Goal: Transaction & Acquisition: Purchase product/service

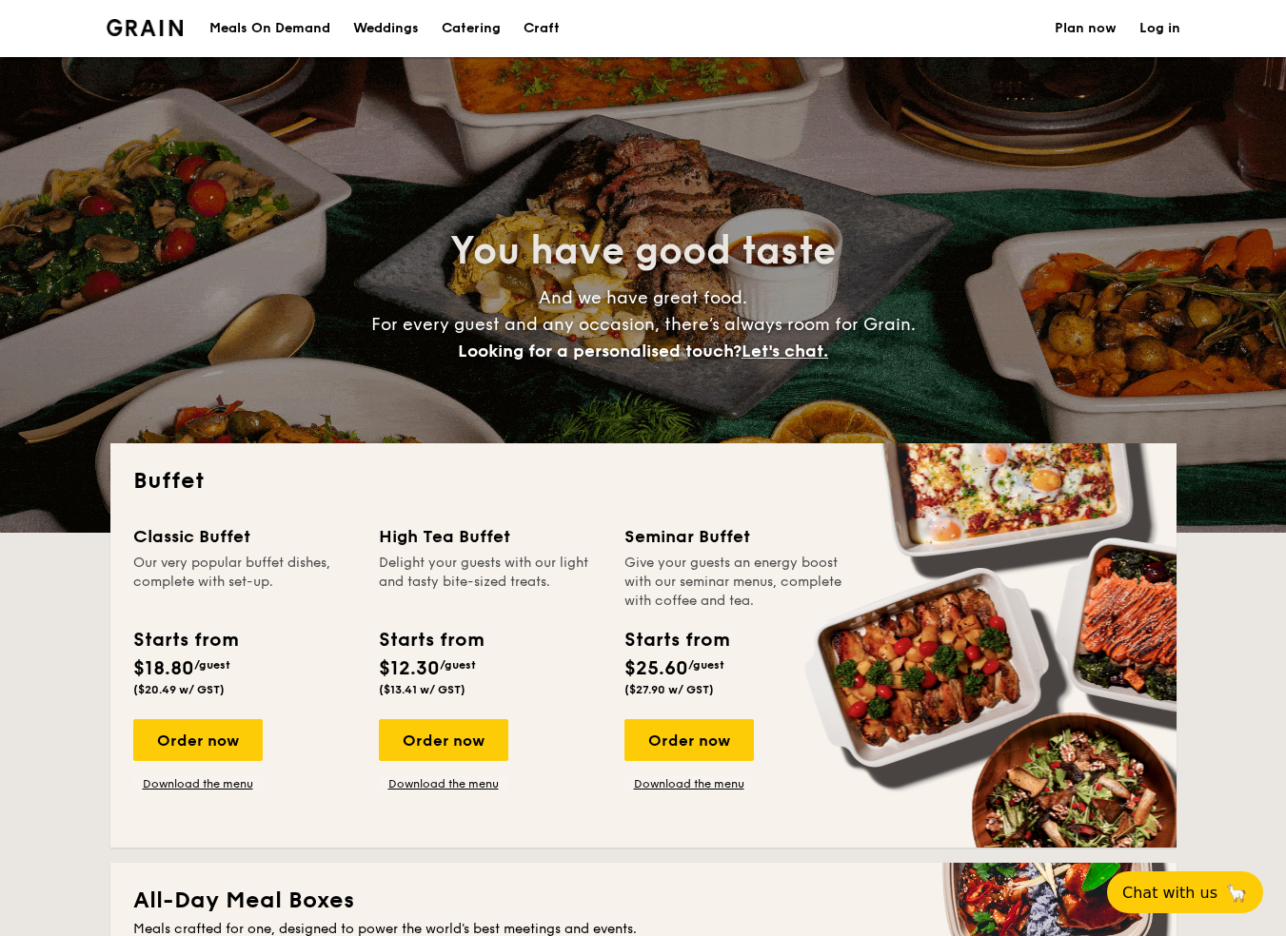
select select
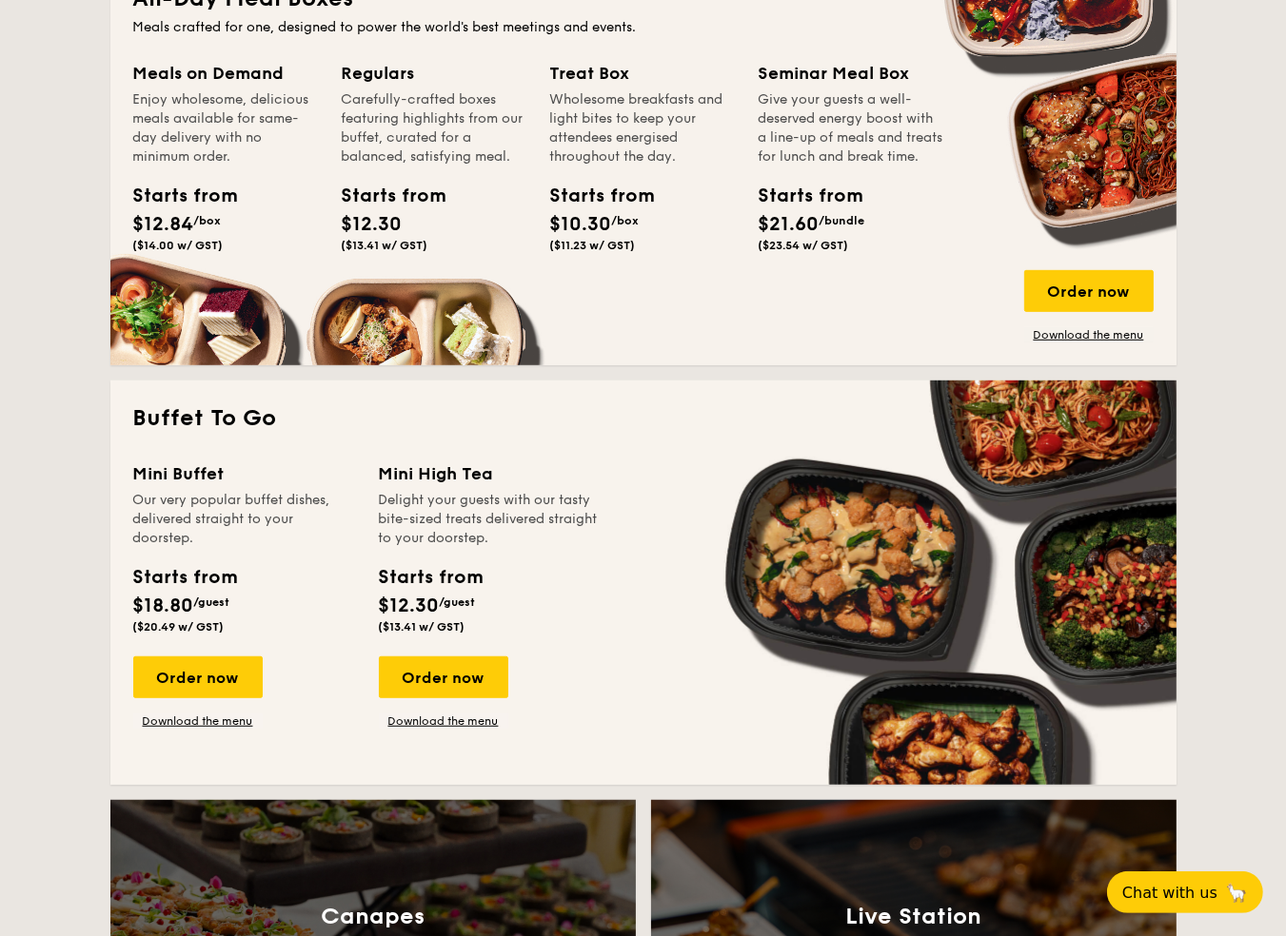
scroll to position [952, 0]
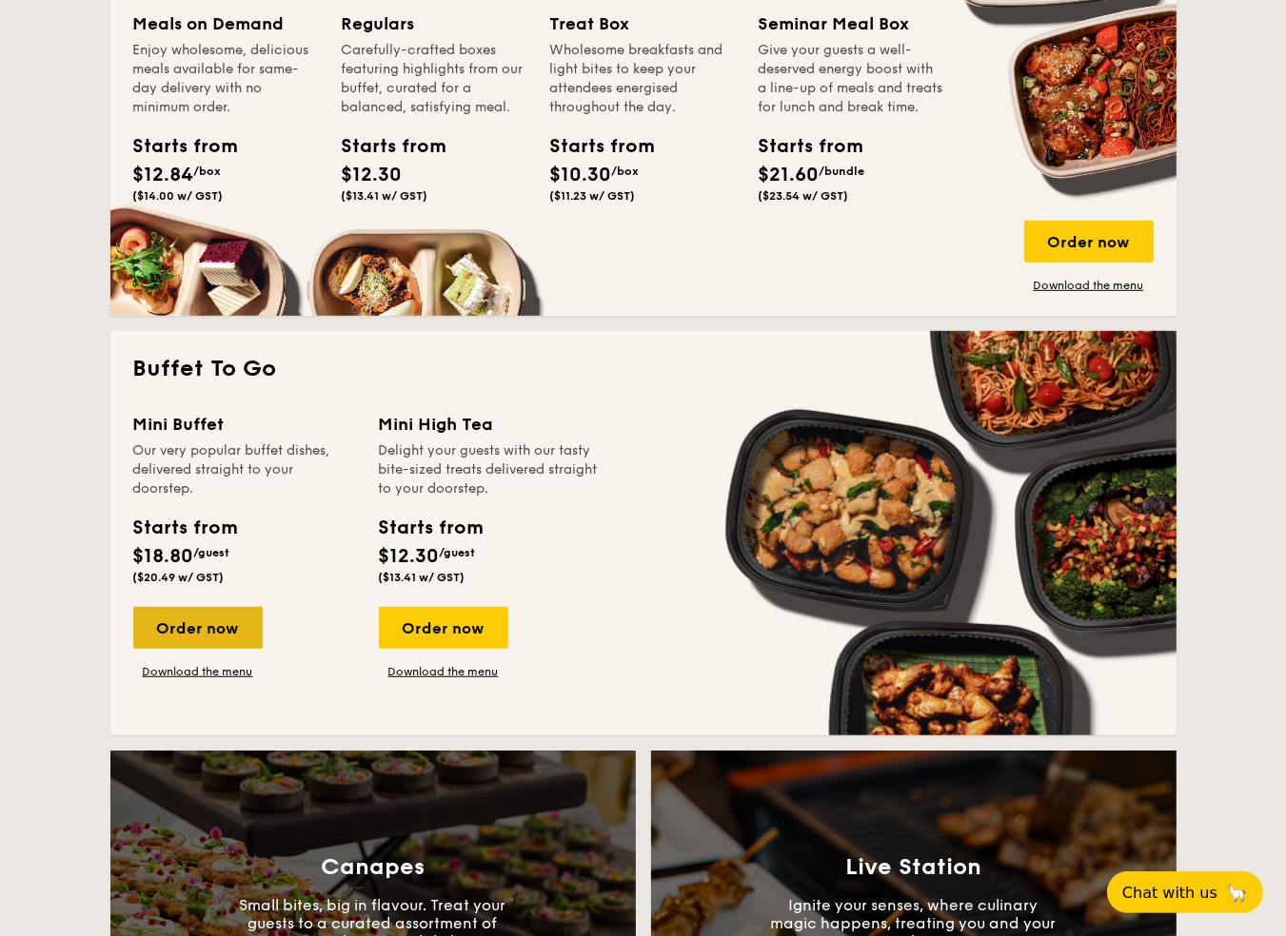
click at [172, 625] on div "Order now" at bounding box center [197, 628] width 129 height 42
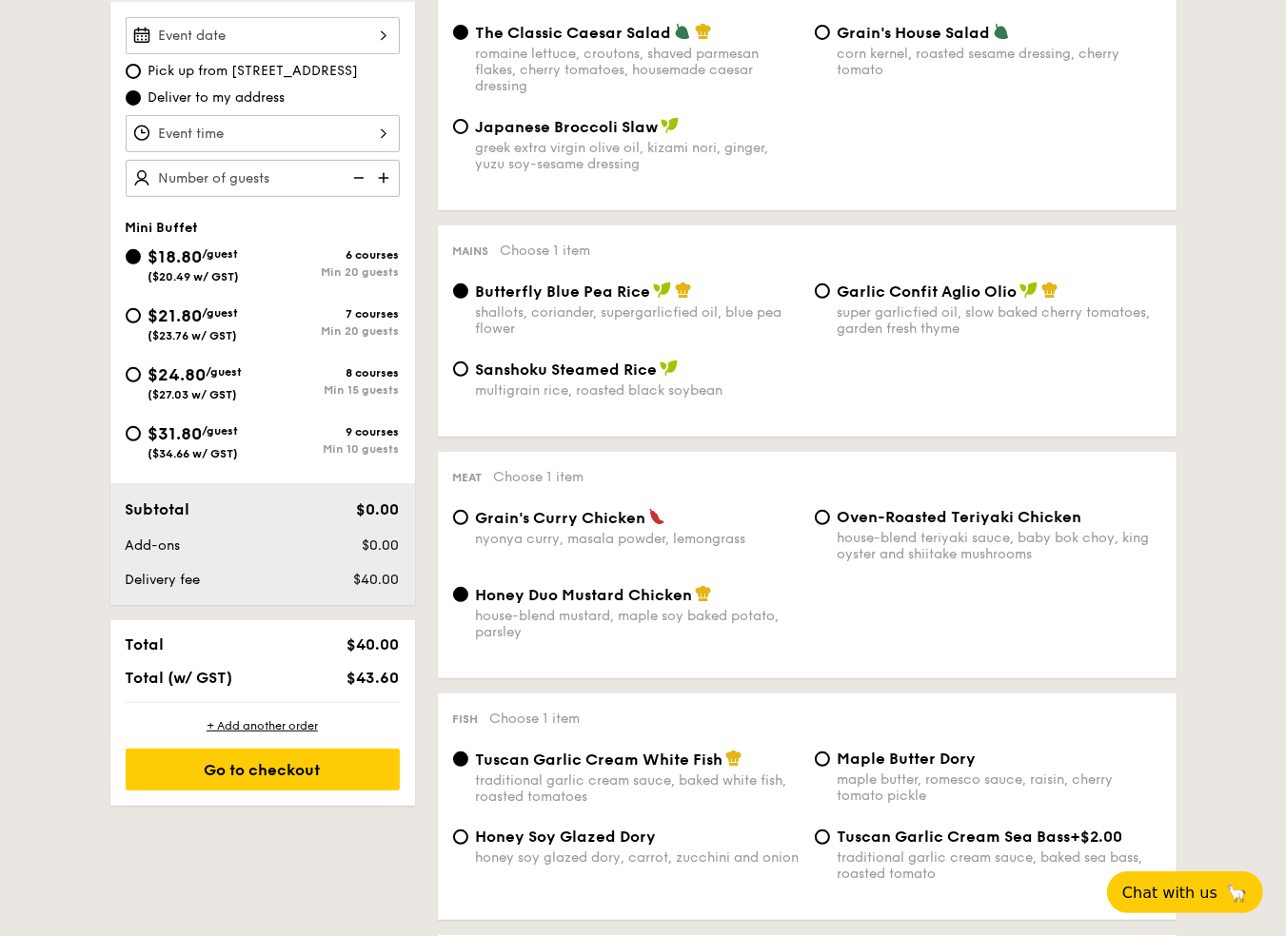
scroll to position [571, 0]
drag, startPoint x: 136, startPoint y: 443, endPoint x: 17, endPoint y: 686, distance: 270.2
click at [136, 443] on div "$31.80 /guest ($34.66 w/ GST)" at bounding box center [194, 440] width 137 height 40
click at [136, 441] on input "$31.80 /guest ($34.66 w/ GST) 9 courses Min 10 guests" at bounding box center [133, 432] width 15 height 15
radio input "true"
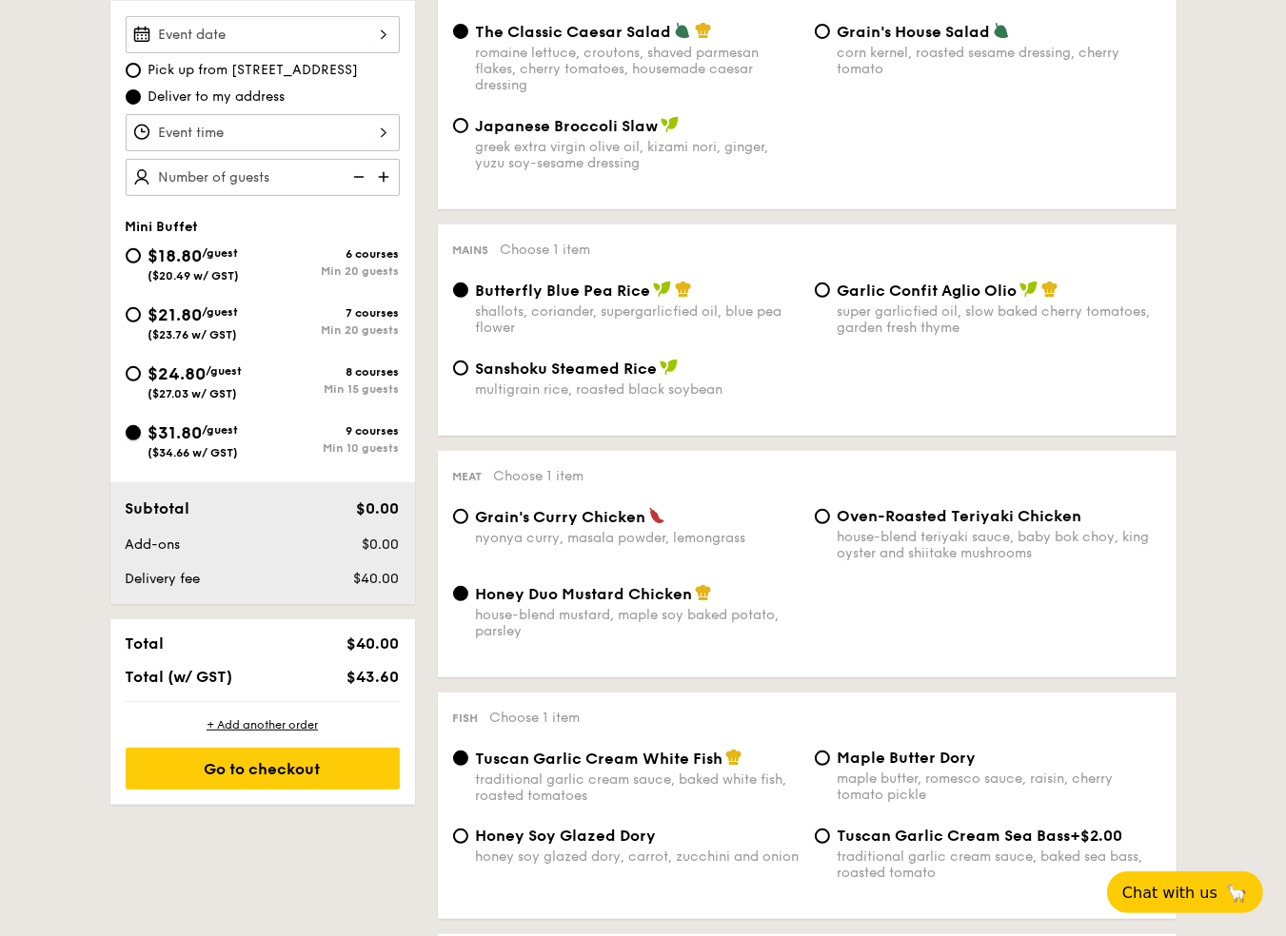
radio input "true"
radio input "false"
radio input "true"
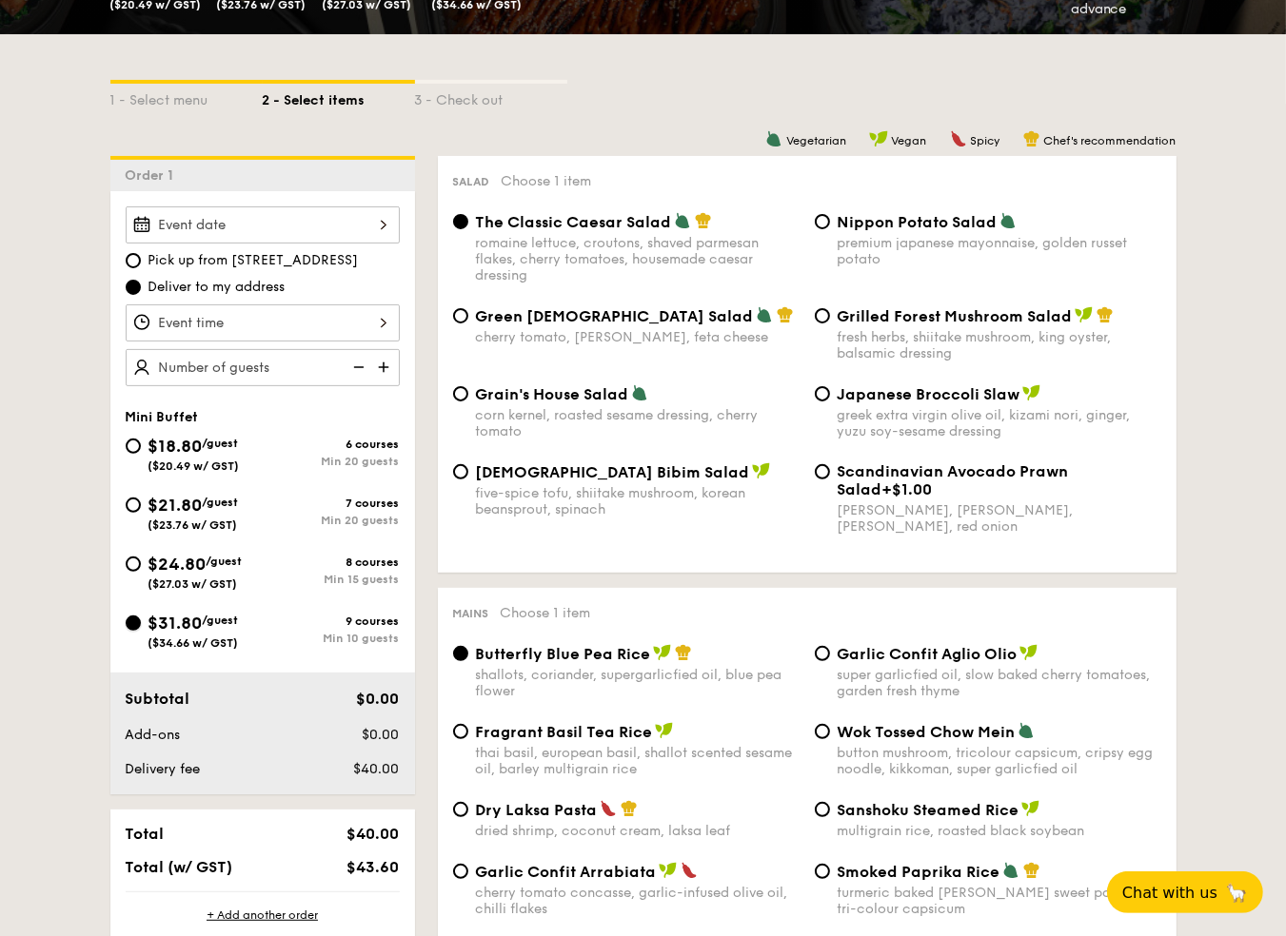
scroll to position [476, 0]
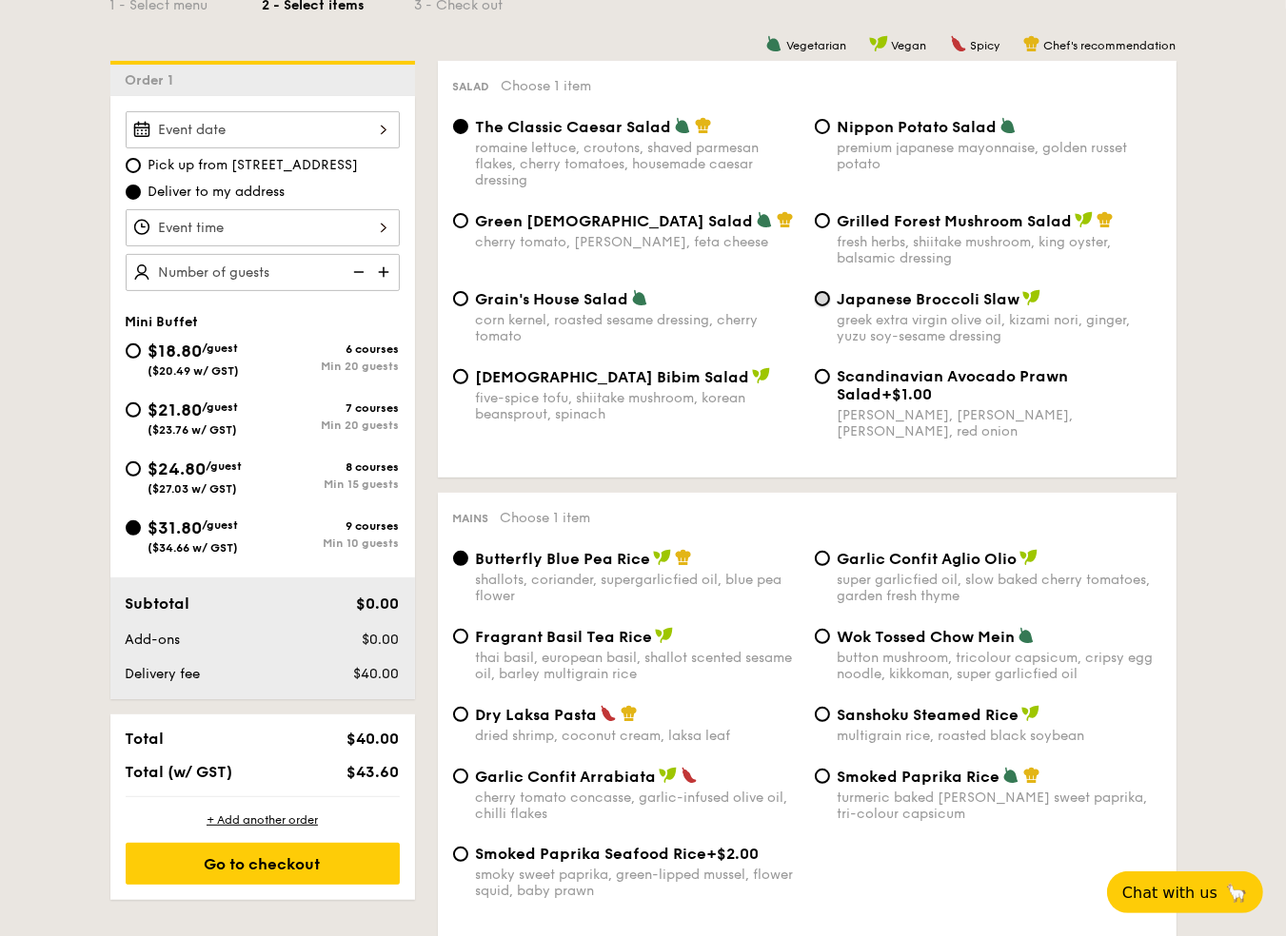
click at [822, 300] on input "Japanese Broccoli Slaw greek extra virgin olive oil, kizami [PERSON_NAME], yuzu…" at bounding box center [822, 298] width 15 height 15
radio input "true"
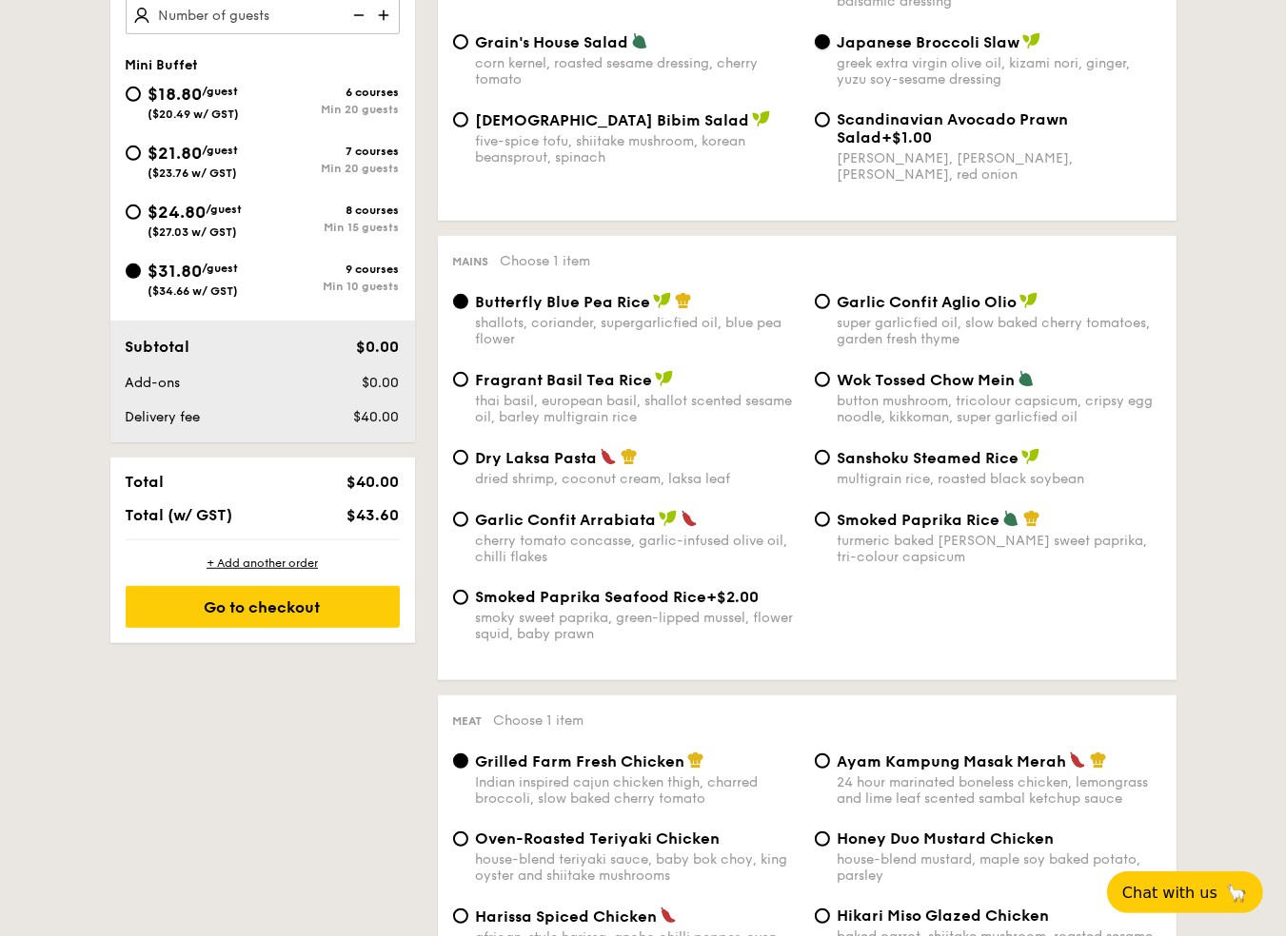
scroll to position [761, 0]
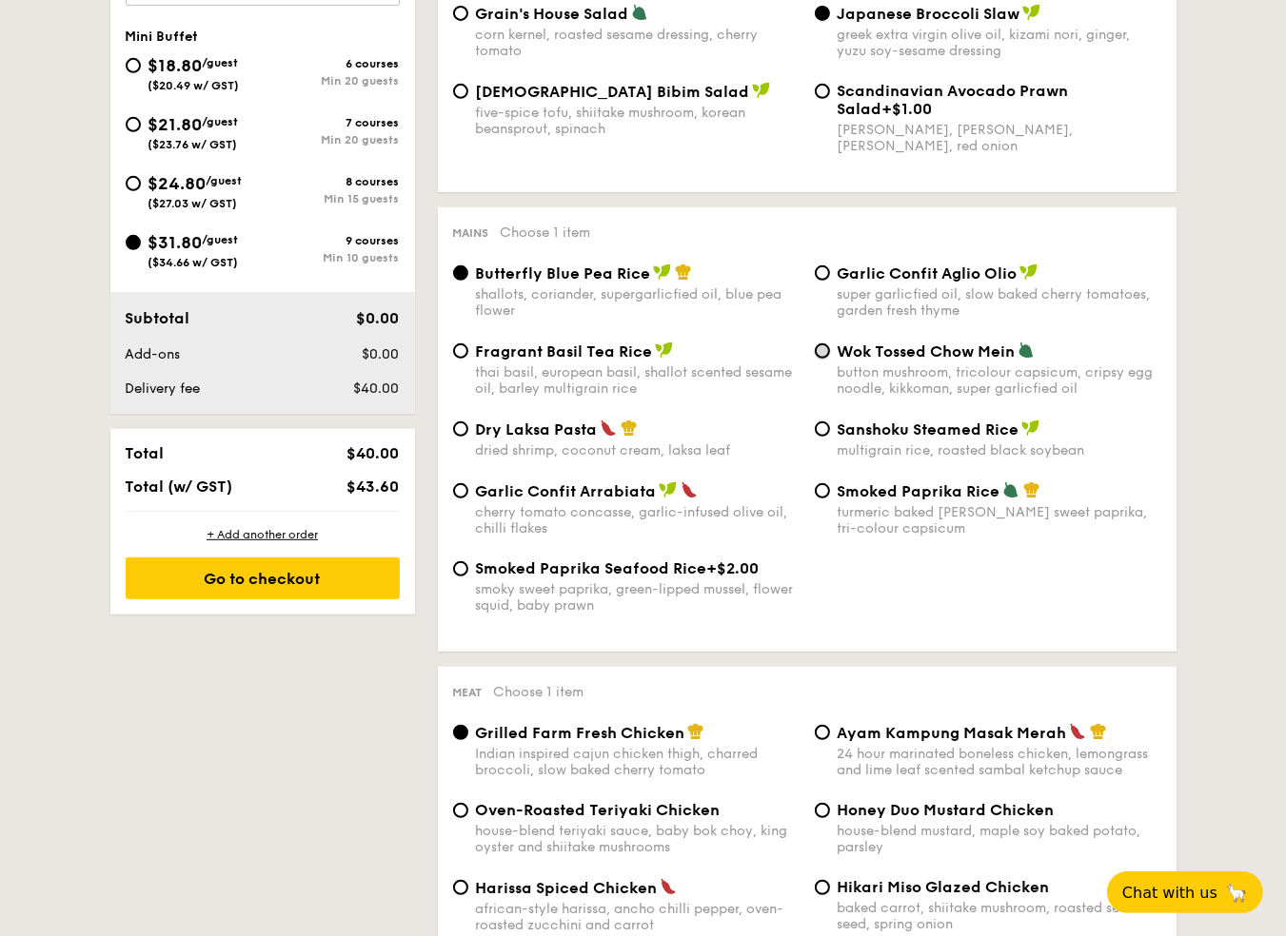
click at [822, 359] on input "Wok Tossed Chow Mein button mushroom, tricolour capsicum, cripsy egg noodle, ki…" at bounding box center [822, 351] width 15 height 15
radio input "true"
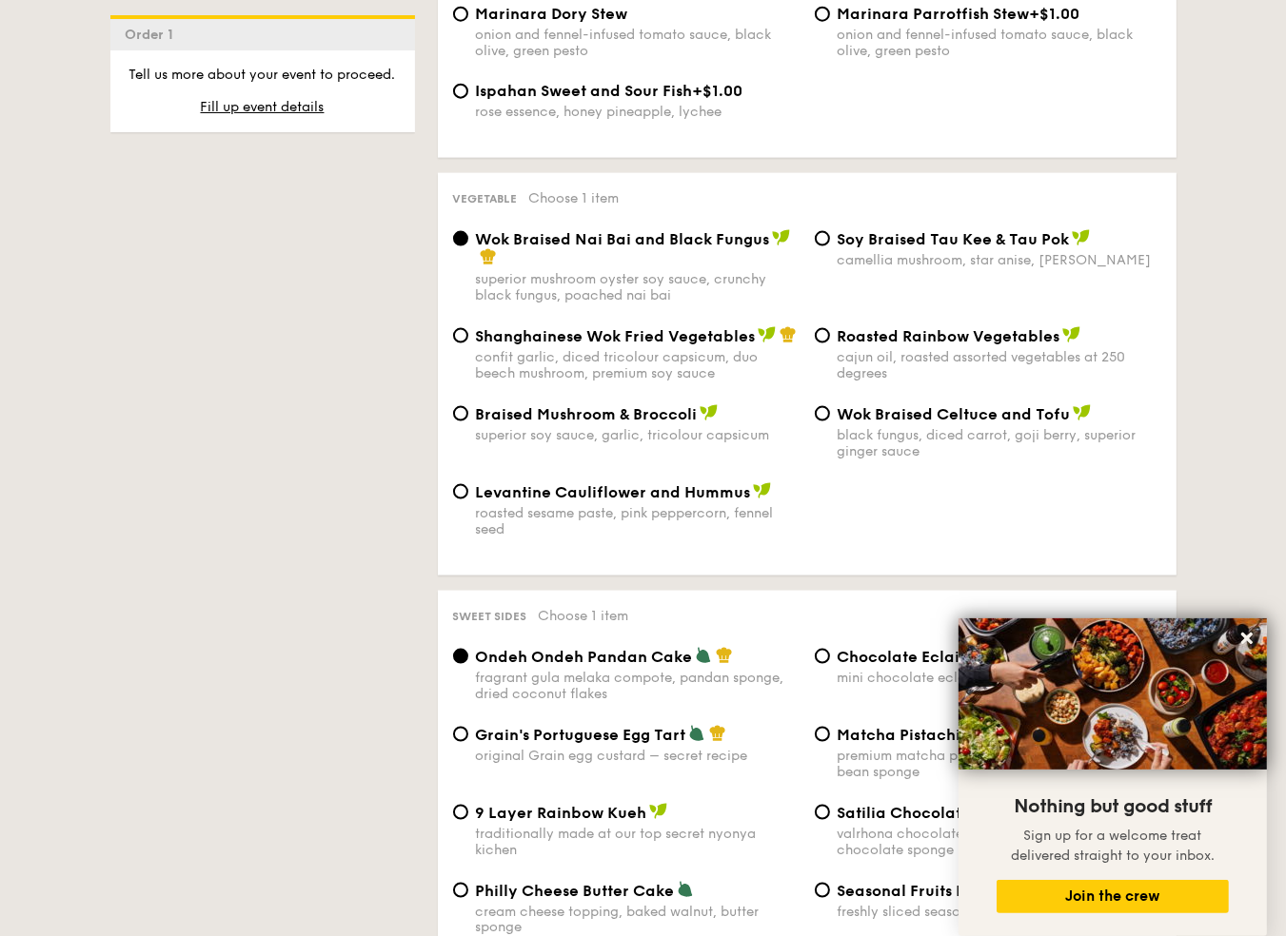
scroll to position [2474, 0]
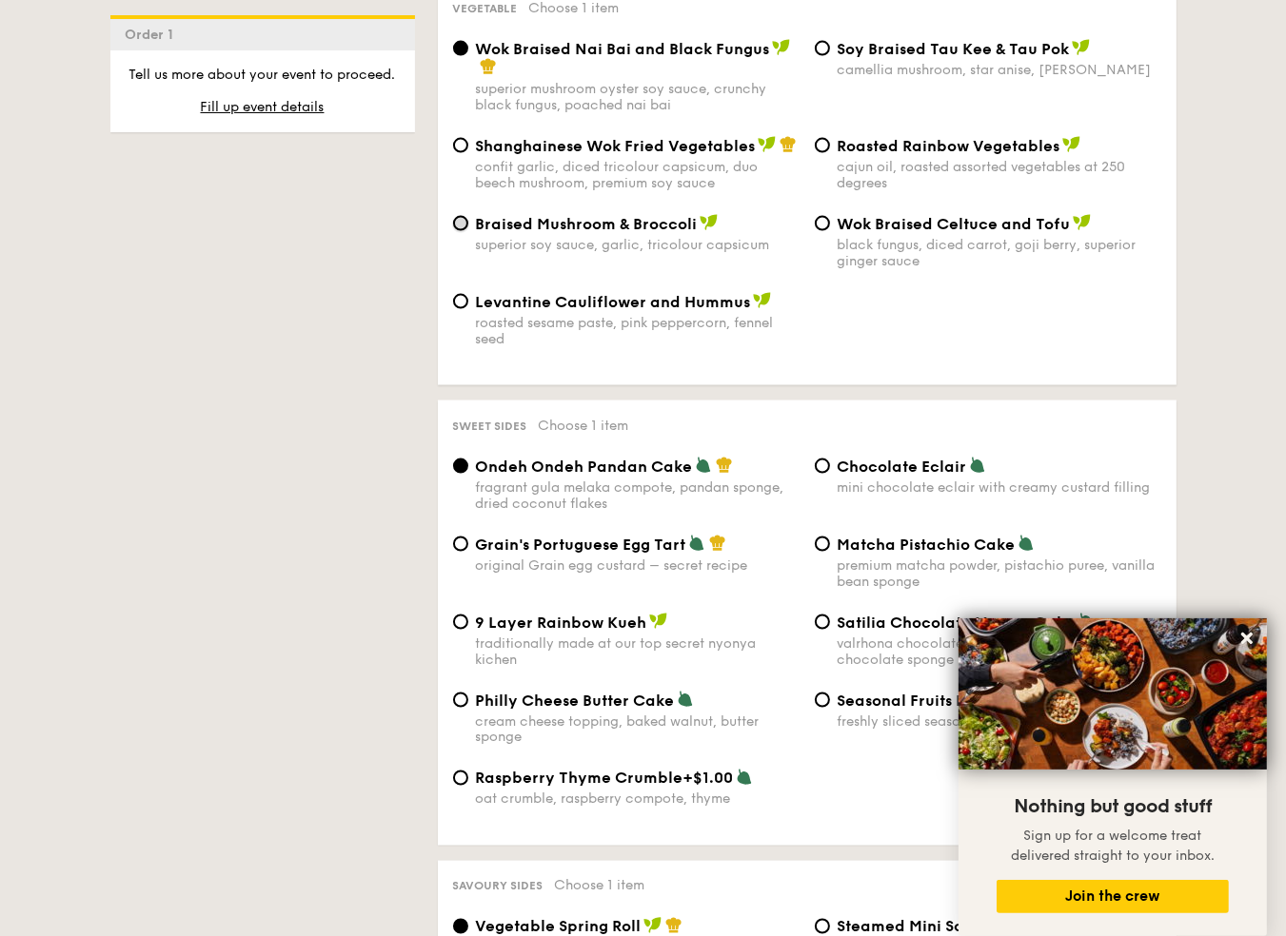
click at [464, 231] on input "Braised Mushroom & Broccoli superior soy sauce, garlic, tricolour capsicum" at bounding box center [460, 223] width 15 height 15
radio input "true"
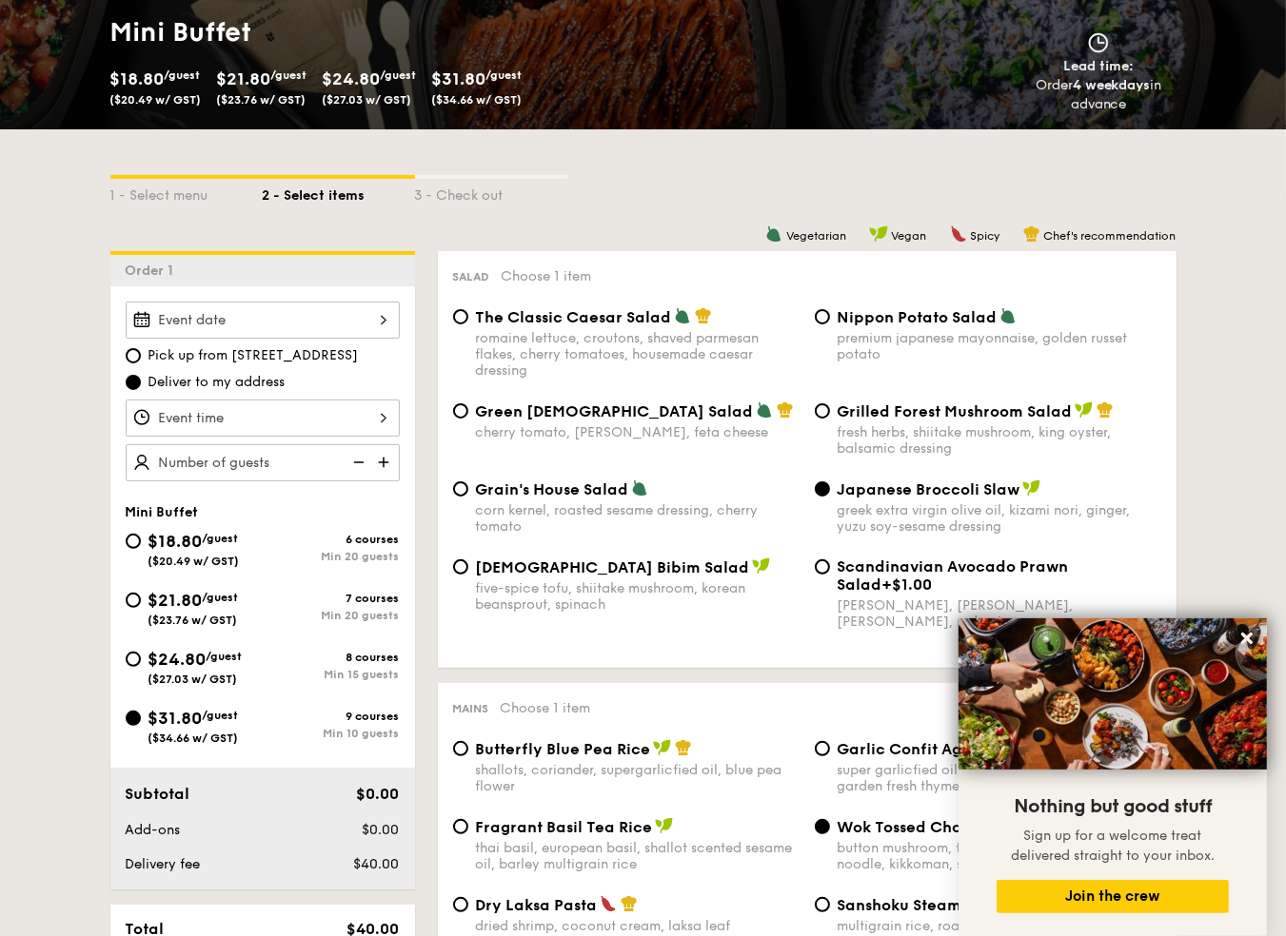
scroll to position [381, 0]
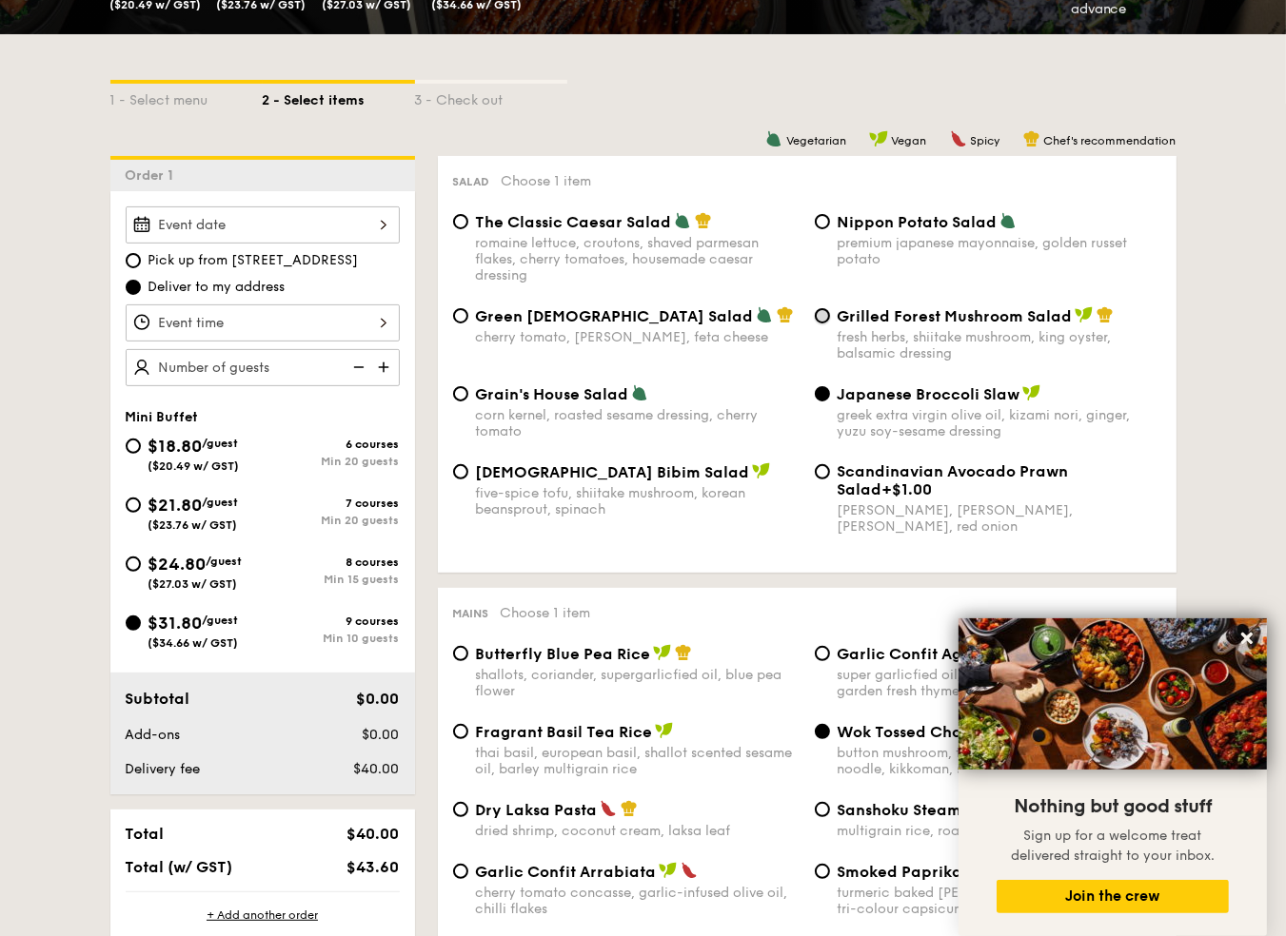
click at [828, 323] on input "Grilled Forest Mushroom Salad fresh herbs, shiitake mushroom, king oyster, bals…" at bounding box center [822, 315] width 15 height 15
radio input "true"
click at [825, 223] on input "Nippon Potato Salad premium japanese mayonnaise, golden russet potato" at bounding box center [822, 221] width 15 height 15
radio input "true"
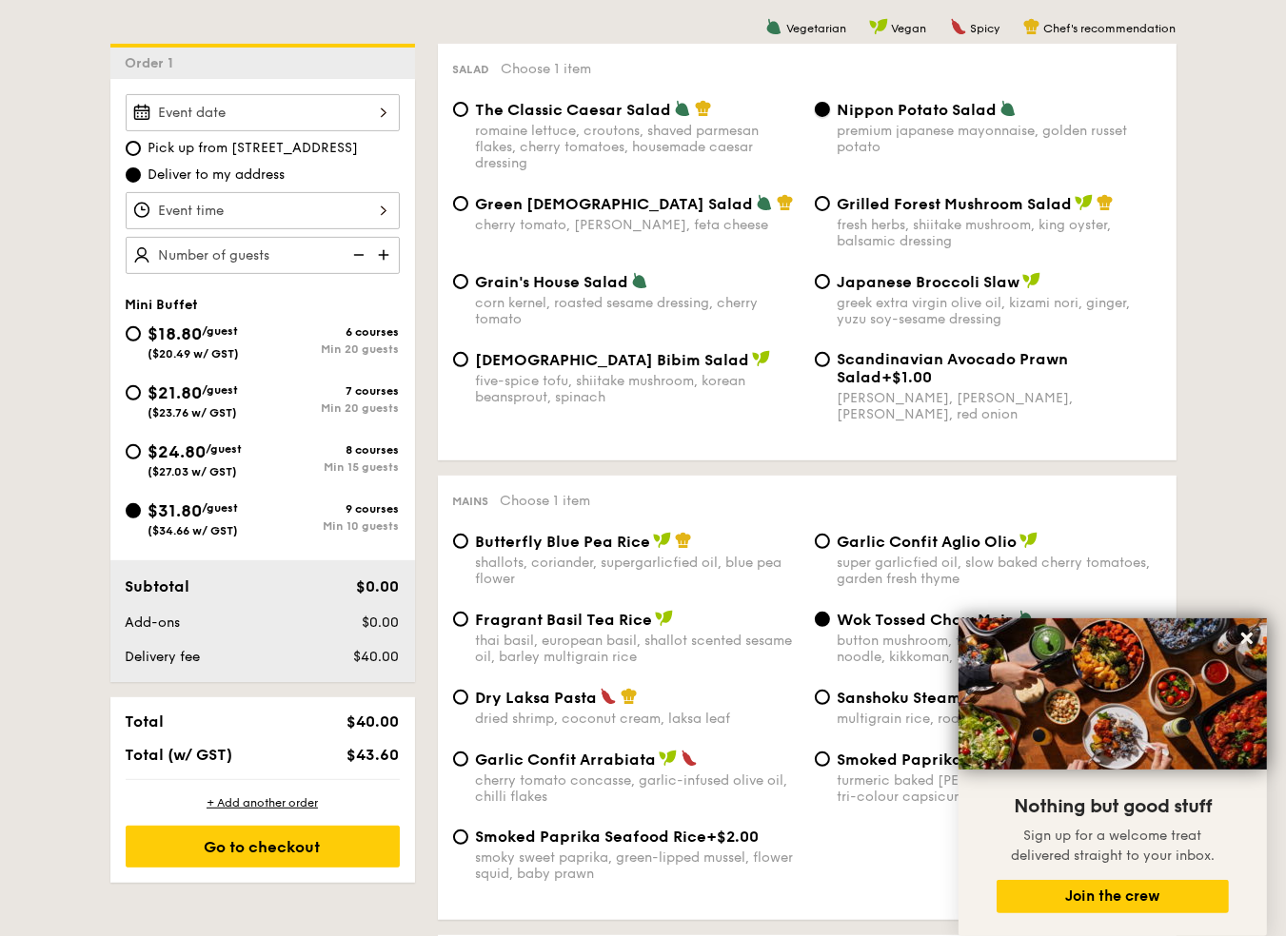
scroll to position [571, 0]
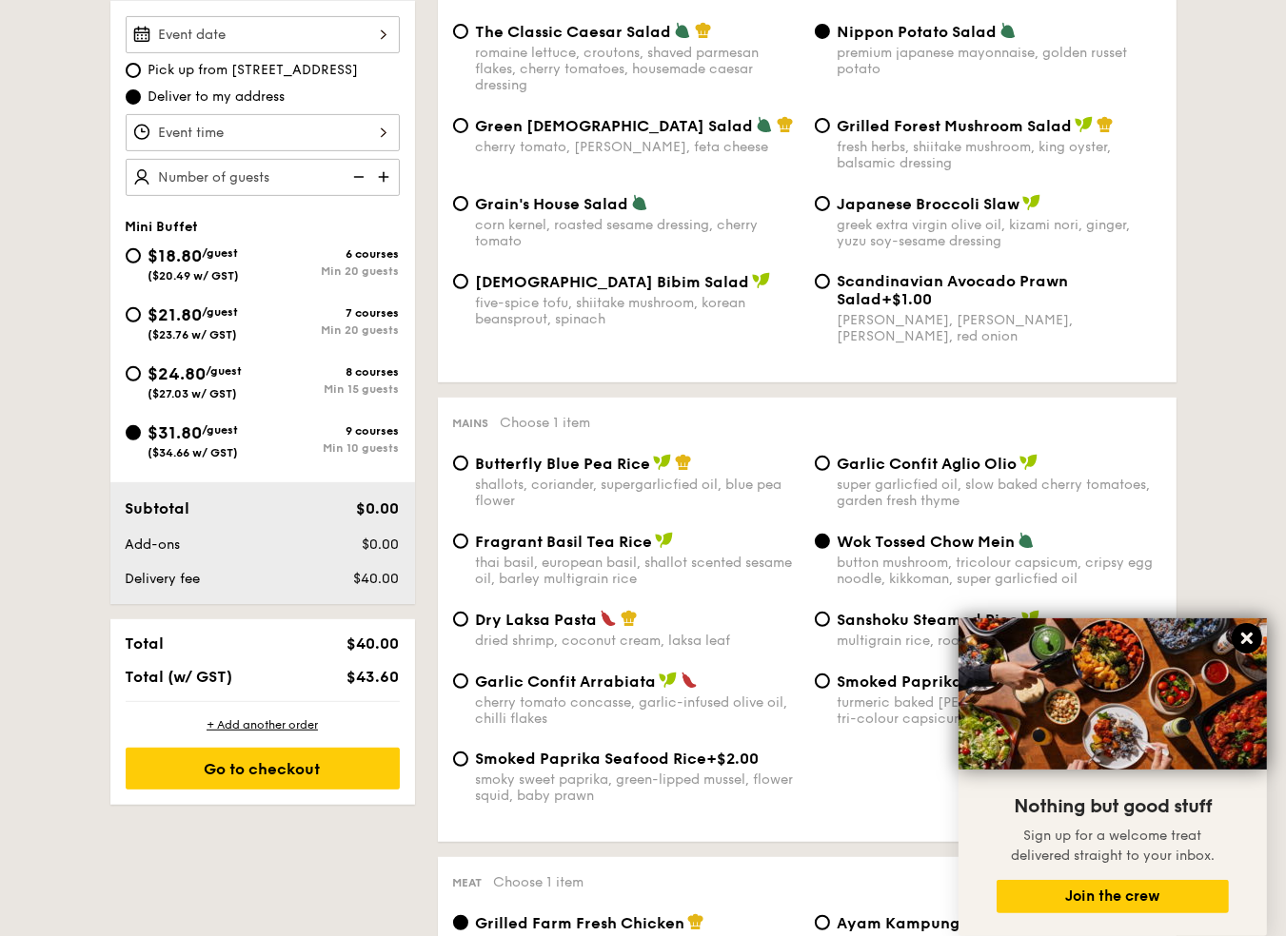
click at [1248, 633] on icon at bounding box center [1246, 638] width 17 height 17
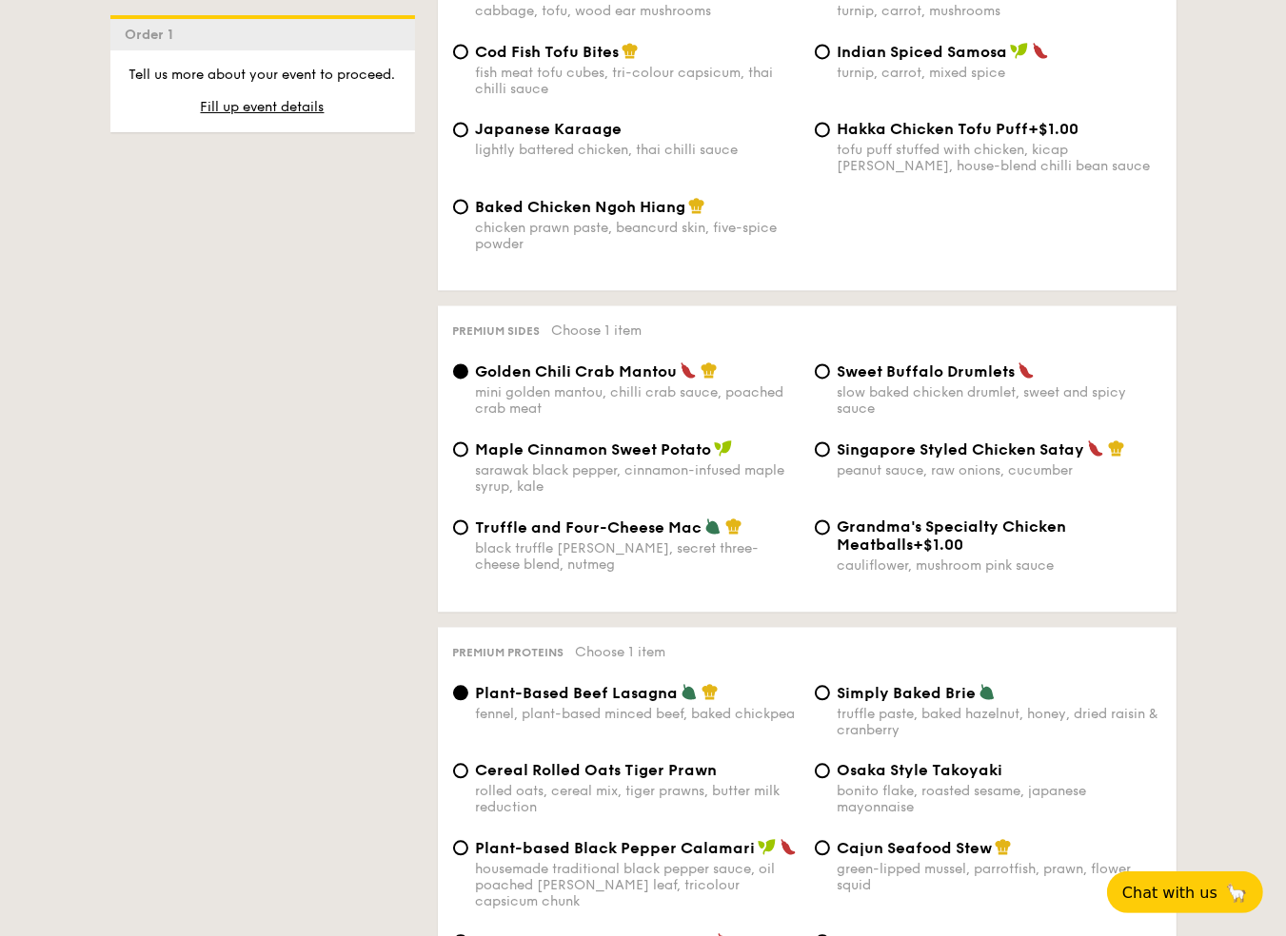
scroll to position [3521, 0]
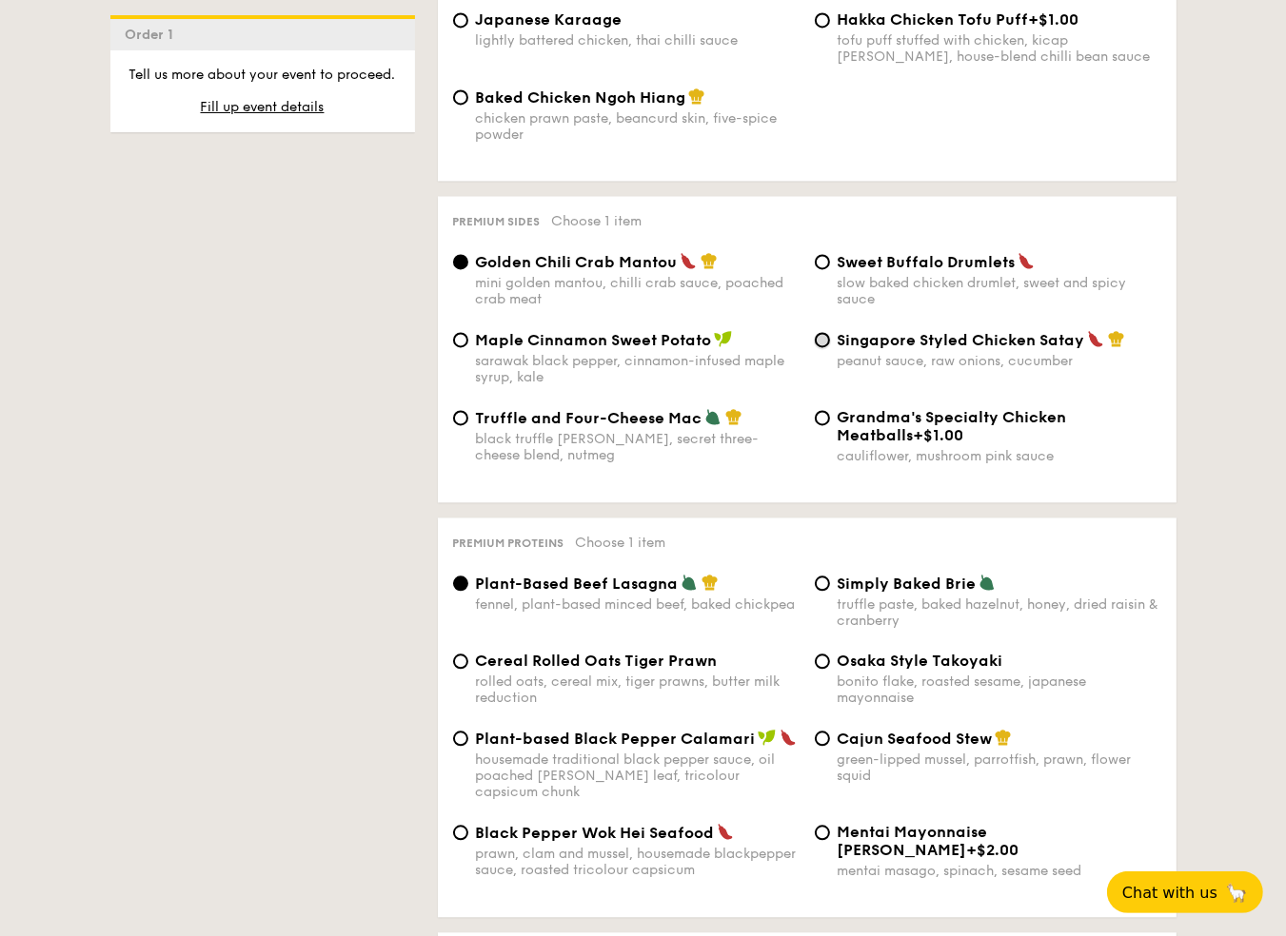
click at [818, 347] on input "Singapore Styled Chicken Satay peanut sauce, raw onions, cucumber" at bounding box center [822, 339] width 15 height 15
radio input "true"
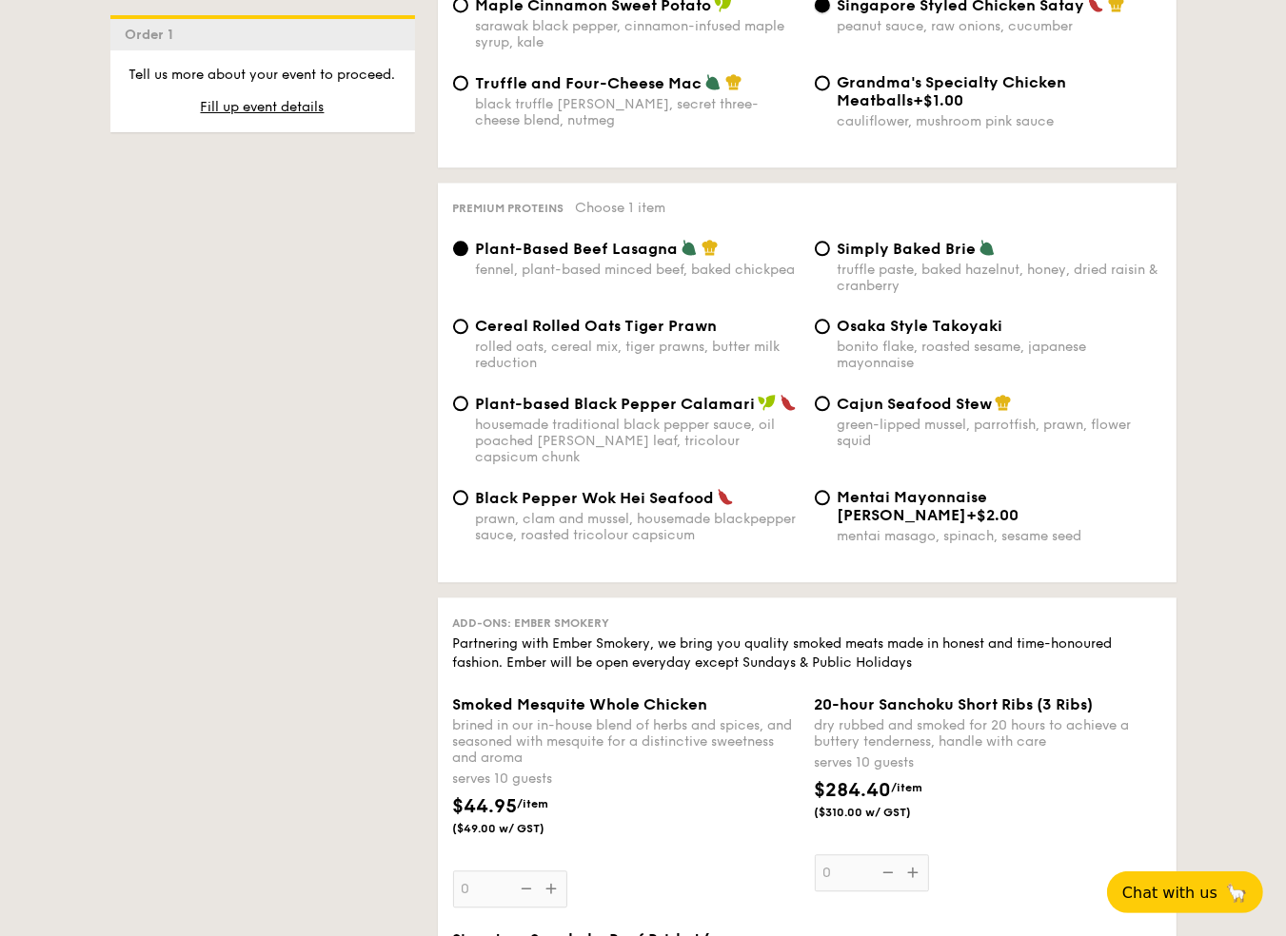
scroll to position [3901, 0]
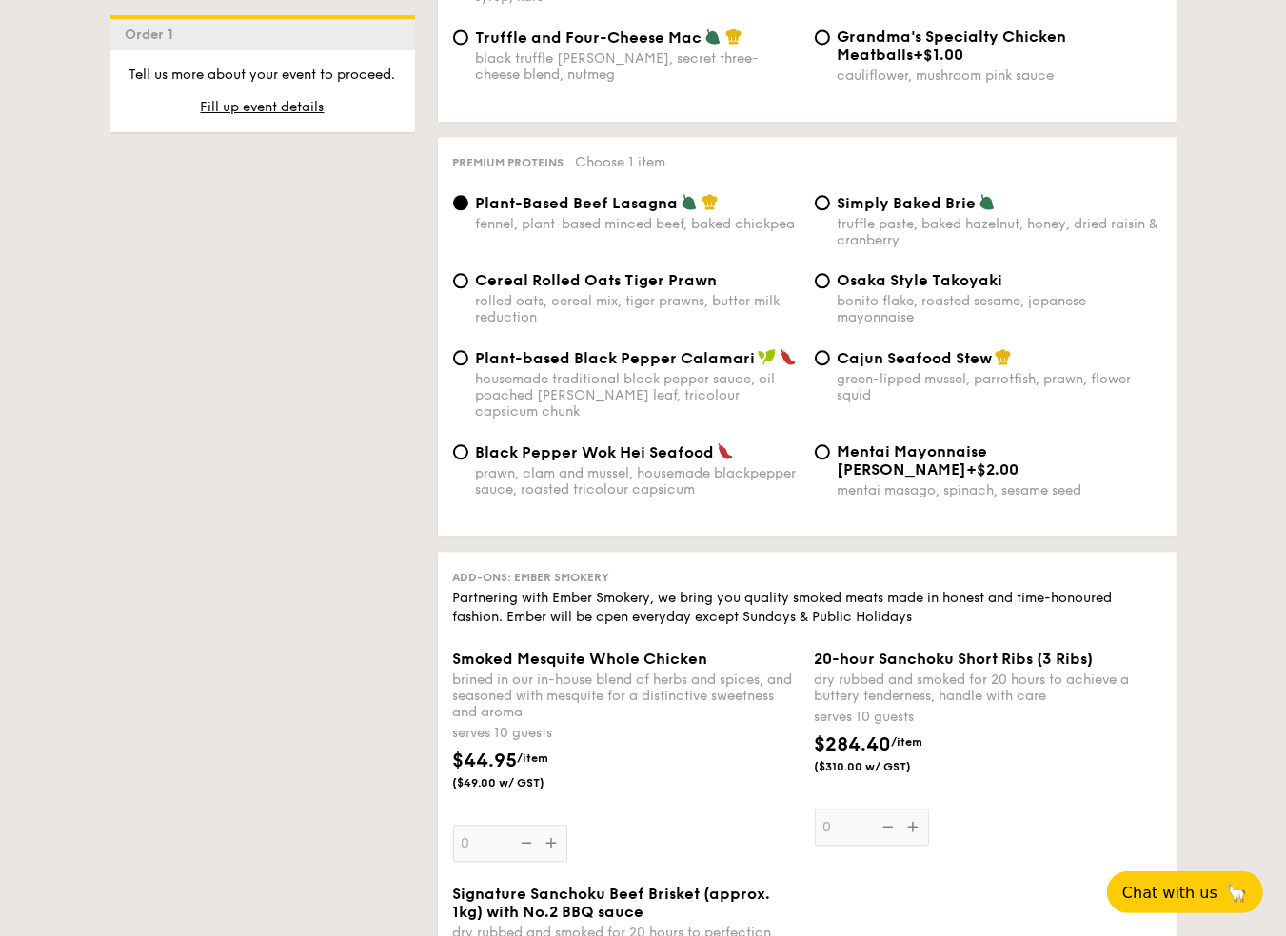
click at [511, 315] on div "Cereal Rolled Oats Tiger Prawn rolled oats, cereal mix, tiger prawns, butter mi…" at bounding box center [638, 298] width 324 height 54
click at [468, 288] on input "Cereal Rolled Oats Tiger Prawn rolled oats, cereal mix, tiger prawns, butter mi…" at bounding box center [460, 280] width 15 height 15
radio input "true"
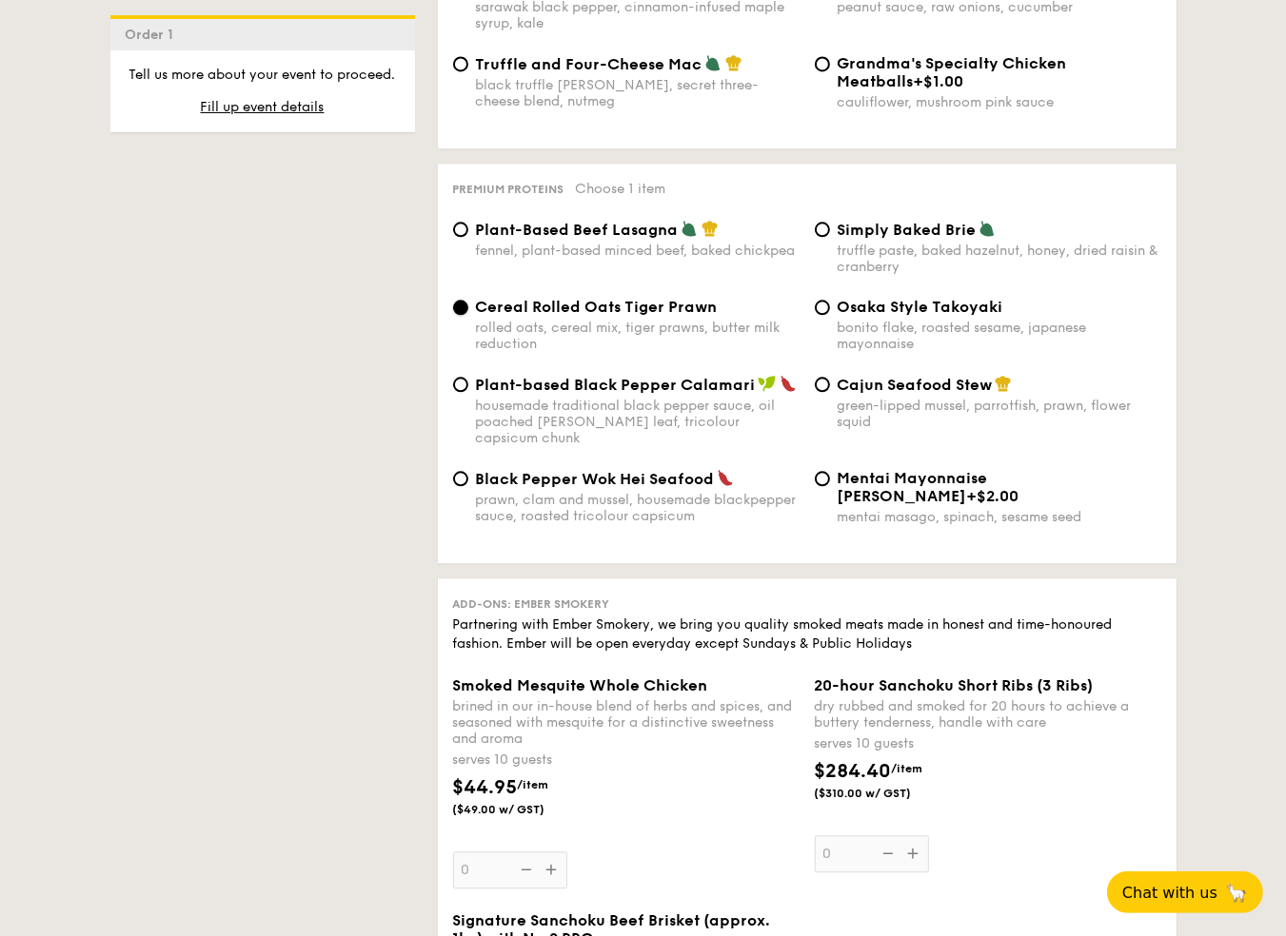
scroll to position [3997, 0]
